Goal: Information Seeking & Learning: Check status

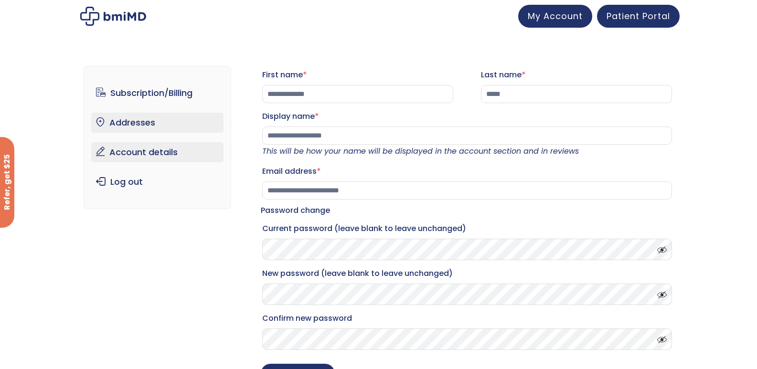
click at [157, 124] on link "Addresses" at bounding box center [157, 123] width 132 height 20
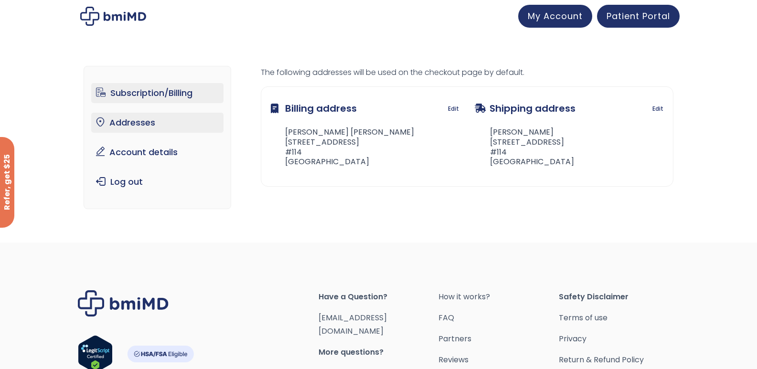
click at [186, 92] on link "Subscription/Billing" at bounding box center [157, 93] width 132 height 20
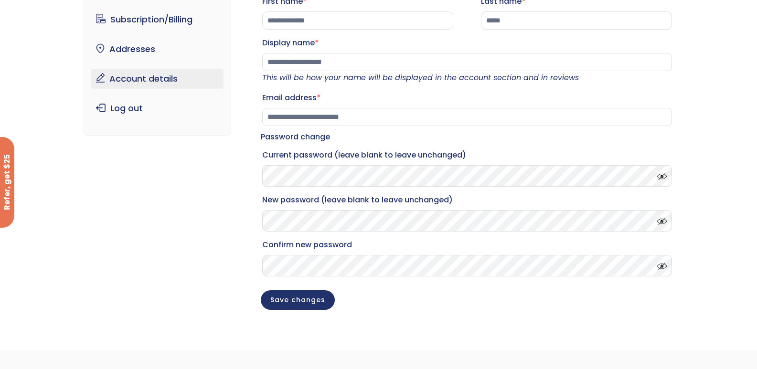
scroll to position [287, 0]
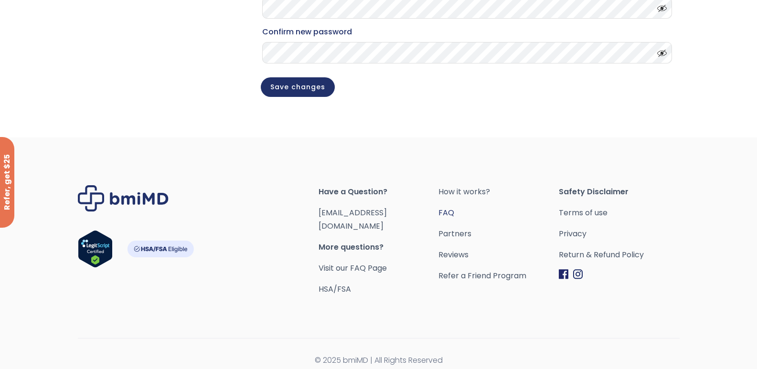
click at [450, 220] on link "FAQ" at bounding box center [498, 212] width 120 height 13
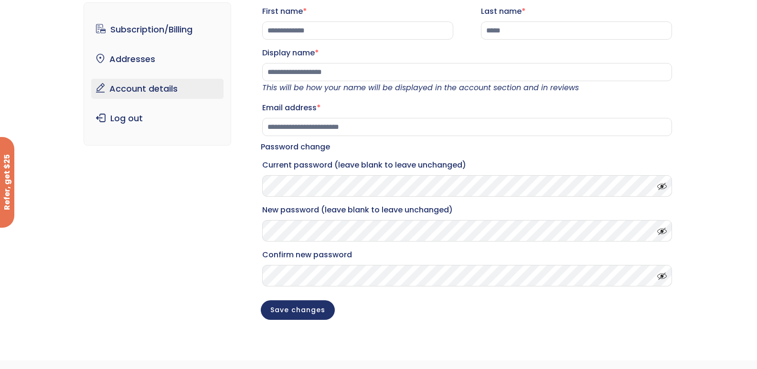
scroll to position [48, 0]
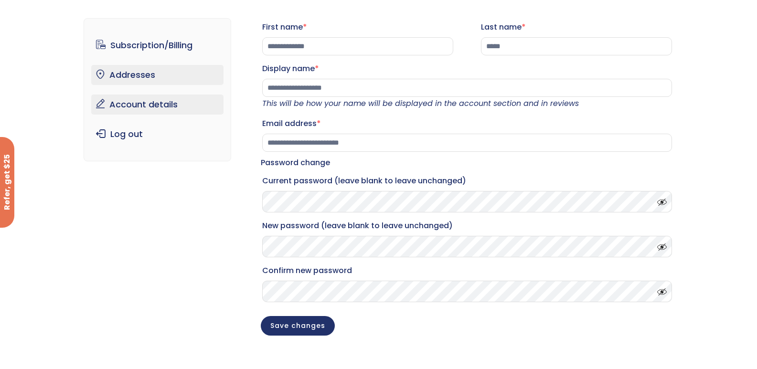
click at [132, 80] on link "Addresses" at bounding box center [157, 75] width 132 height 20
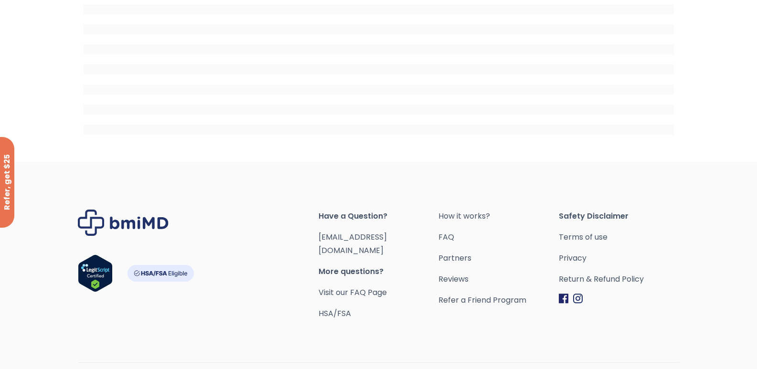
scroll to position [207, 0]
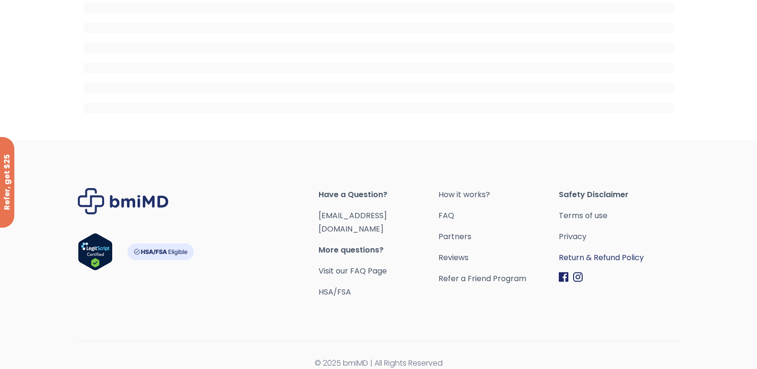
click at [595, 258] on link "Return & Refund Policy" at bounding box center [619, 257] width 120 height 13
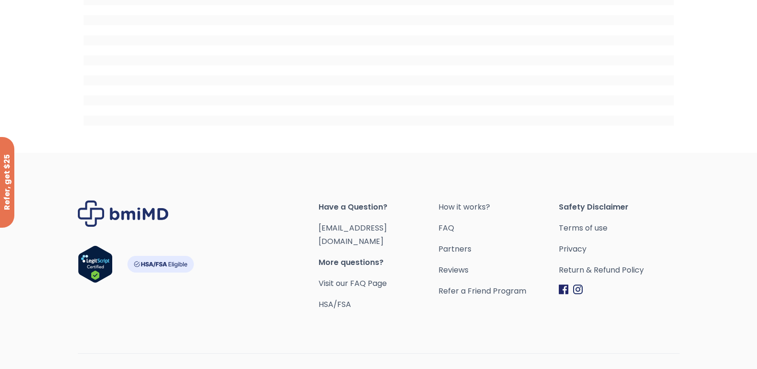
scroll to position [207, 0]
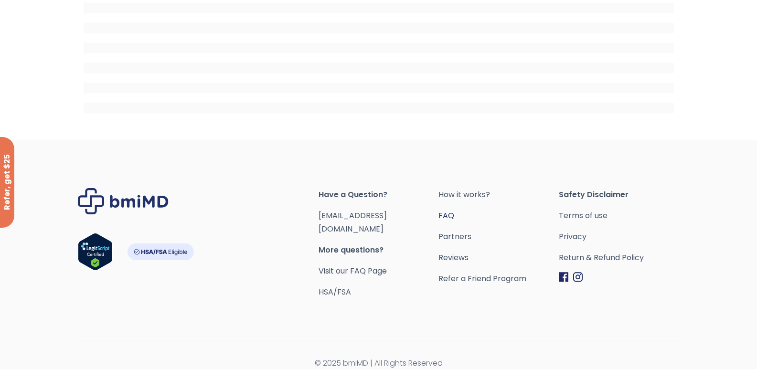
click at [448, 214] on link "FAQ" at bounding box center [498, 215] width 120 height 13
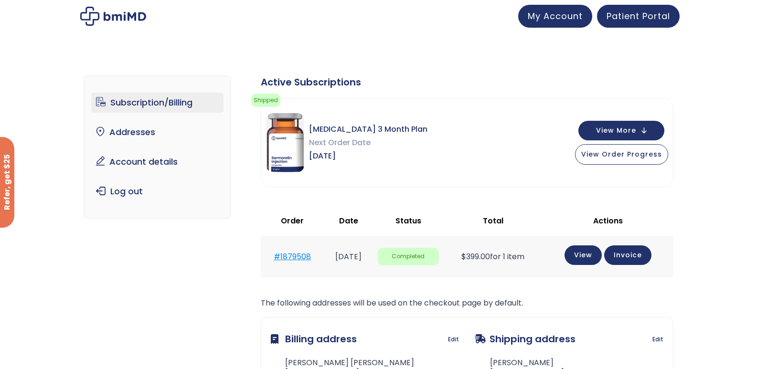
click at [294, 253] on link "#1879508" at bounding box center [292, 256] width 37 height 11
